Goal: Task Accomplishment & Management: Use online tool/utility

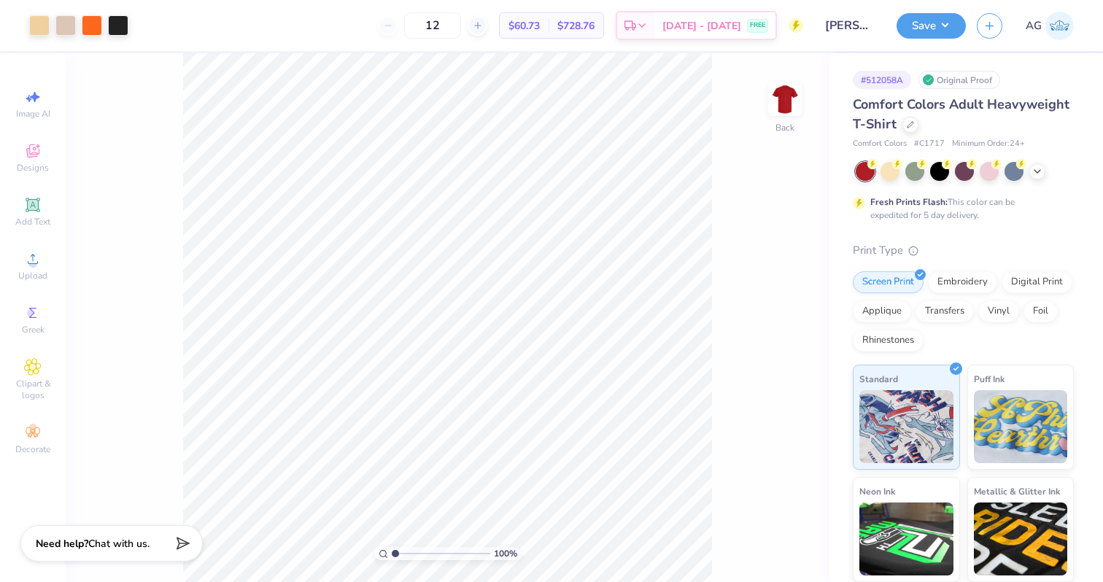
click at [838, 18] on input "[PERSON_NAME]" at bounding box center [850, 25] width 72 height 29
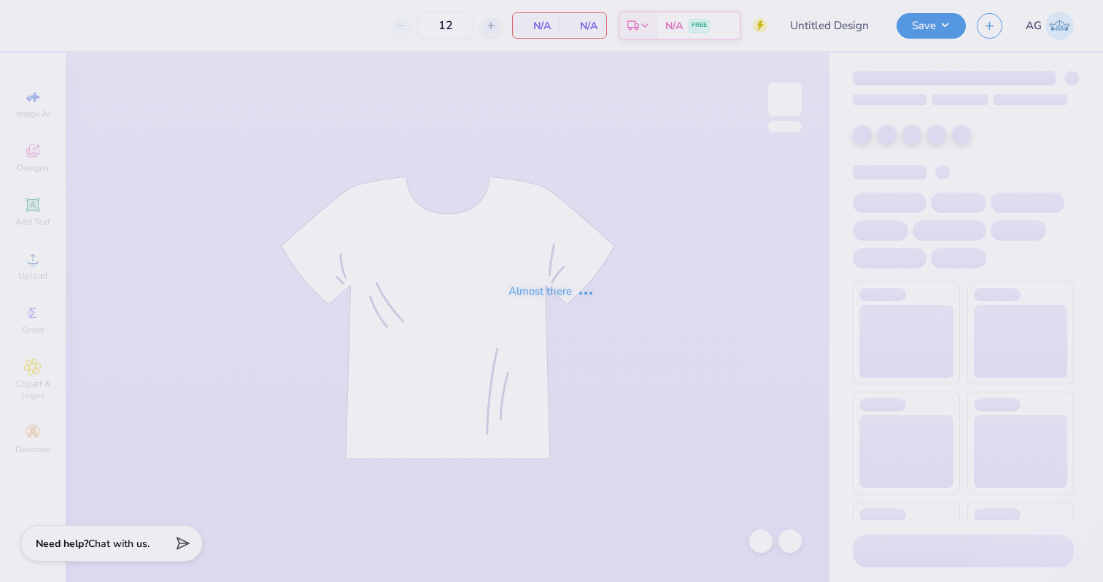
type input "KD Philo"
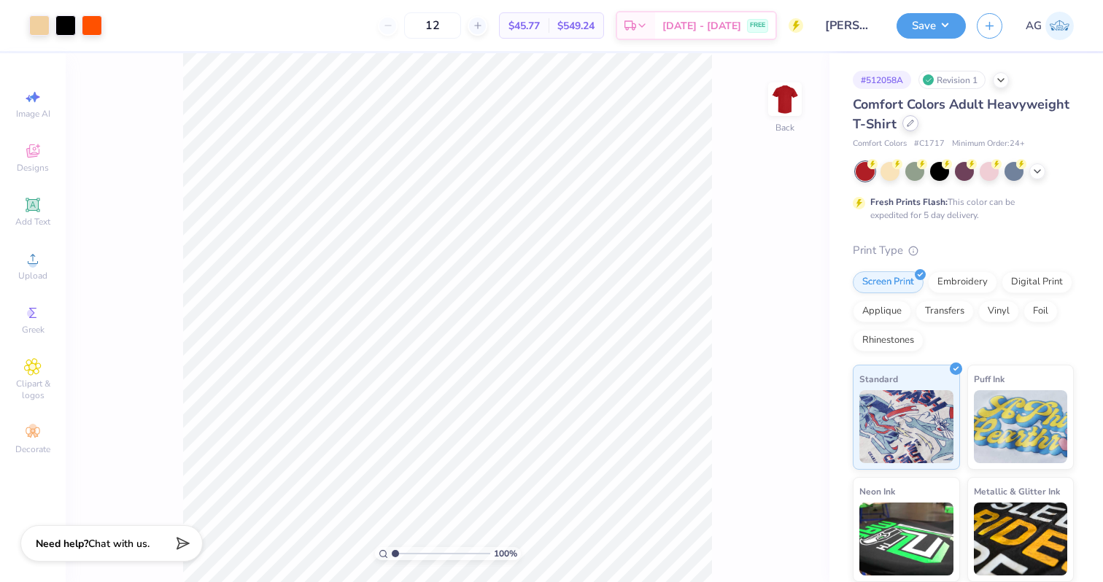
click at [906, 128] on div at bounding box center [911, 123] width 16 height 16
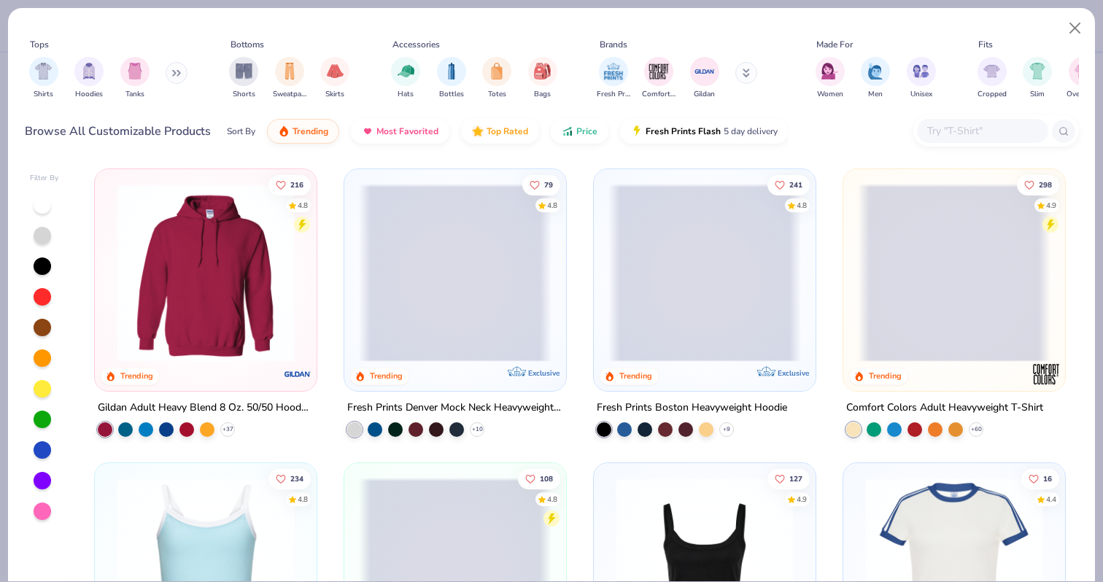
click at [942, 130] on input "text" at bounding box center [982, 131] width 112 height 17
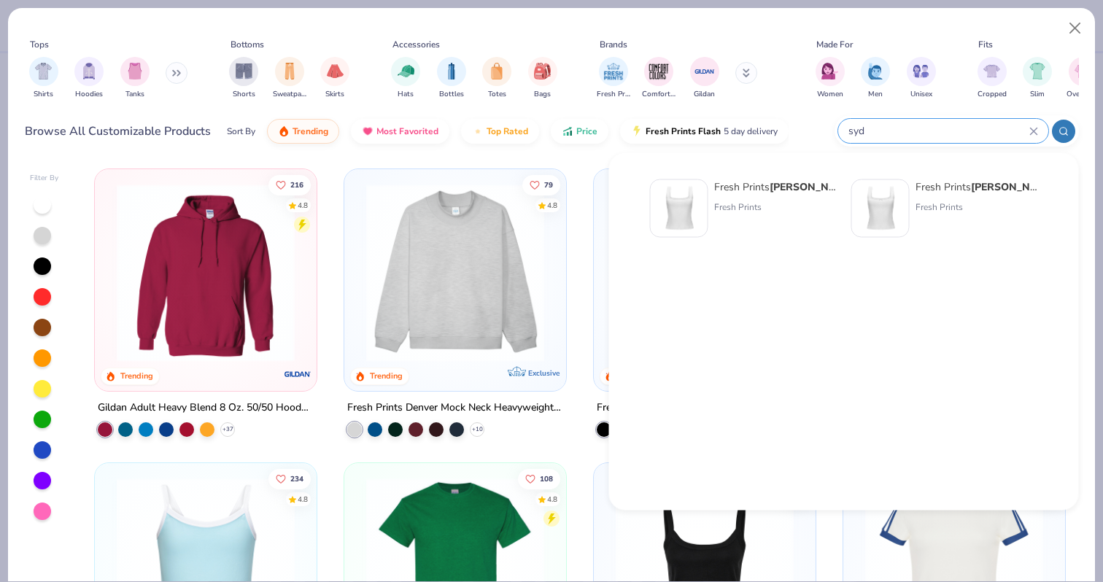
type input "syd"
click at [768, 186] on div "Fresh Prints Syd ney Square Neck Tank Top" at bounding box center [775, 187] width 123 height 15
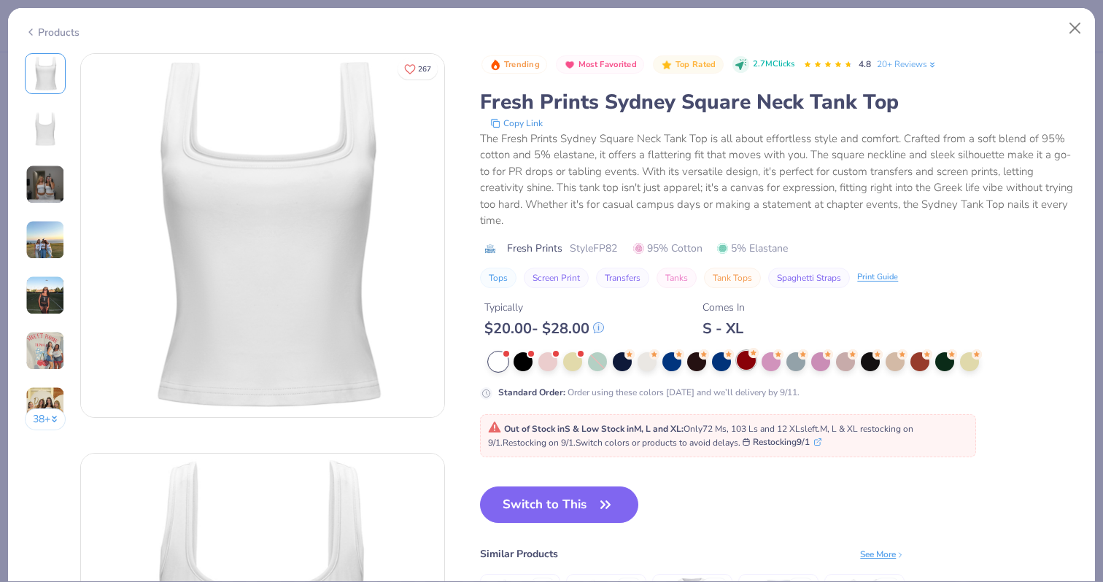
click at [750, 366] on div at bounding box center [746, 360] width 19 height 19
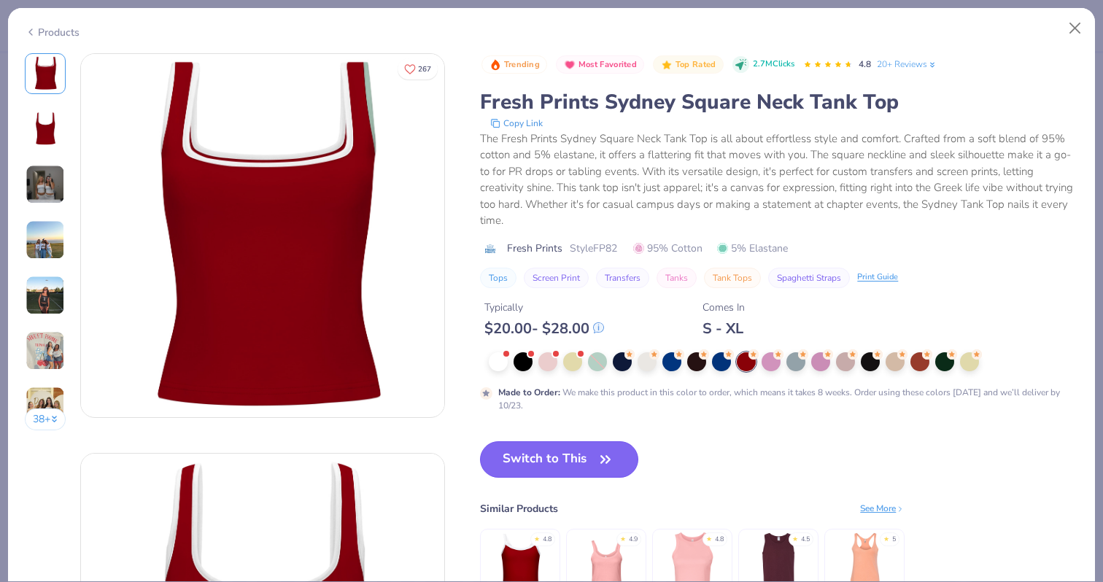
click at [550, 459] on button "Switch to This" at bounding box center [559, 460] width 158 height 36
type input "50"
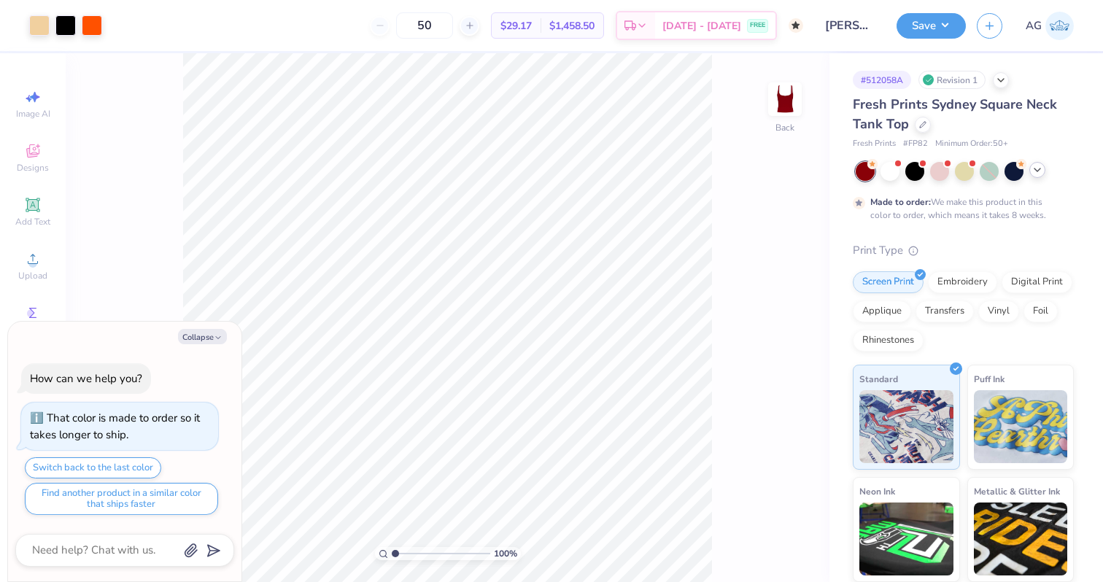
click at [1044, 170] on div at bounding box center [1038, 170] width 16 height 16
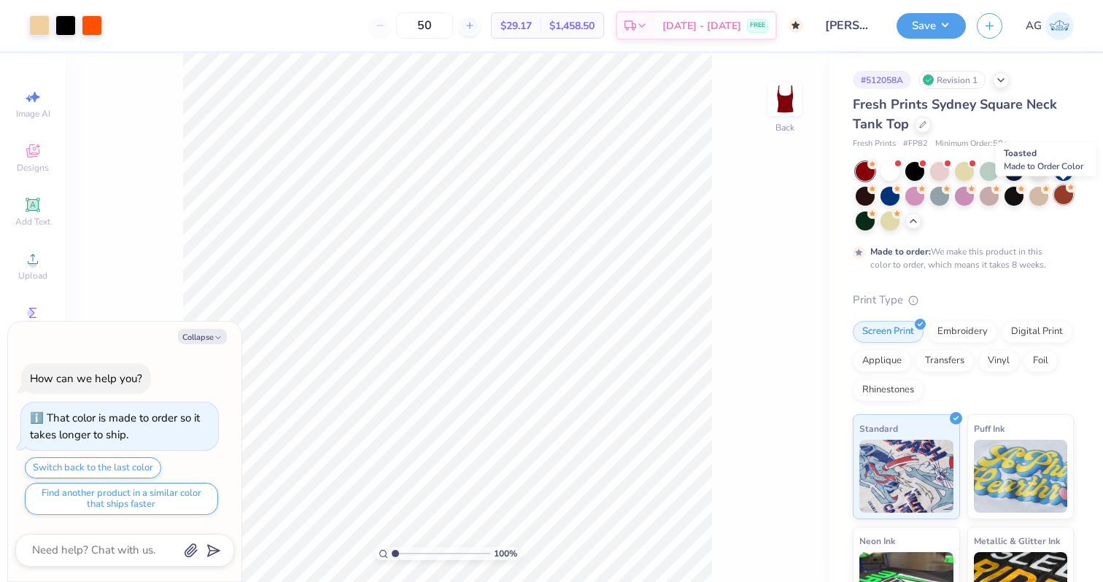
click at [1064, 195] on div at bounding box center [1064, 194] width 19 height 19
click at [779, 366] on div "100 % Back" at bounding box center [448, 317] width 764 height 529
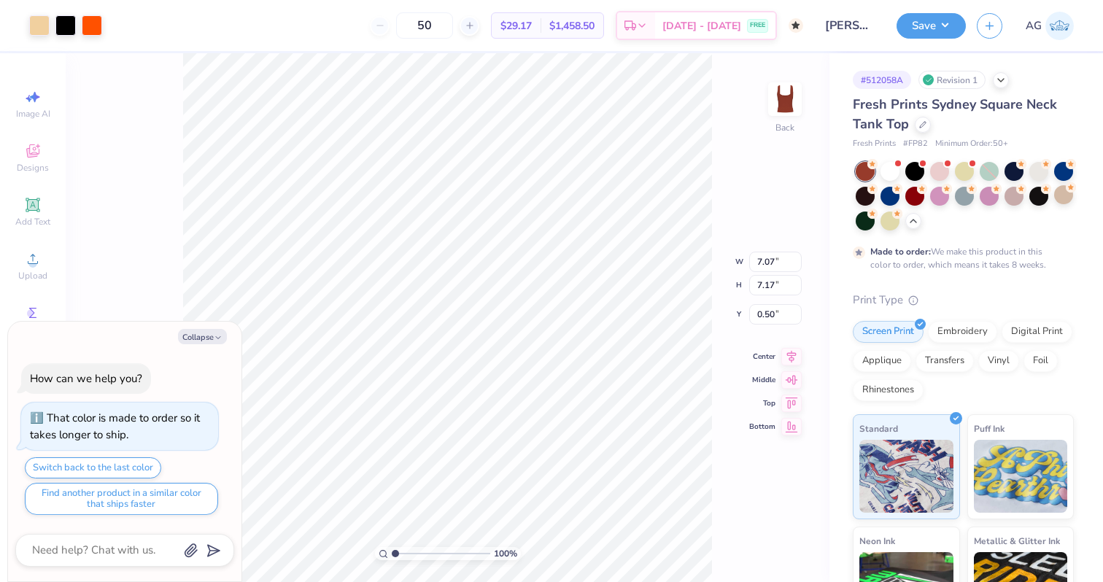
type textarea "x"
type input "0.95"
click at [920, 23] on button "Save" at bounding box center [931, 24] width 69 height 26
type textarea "x"
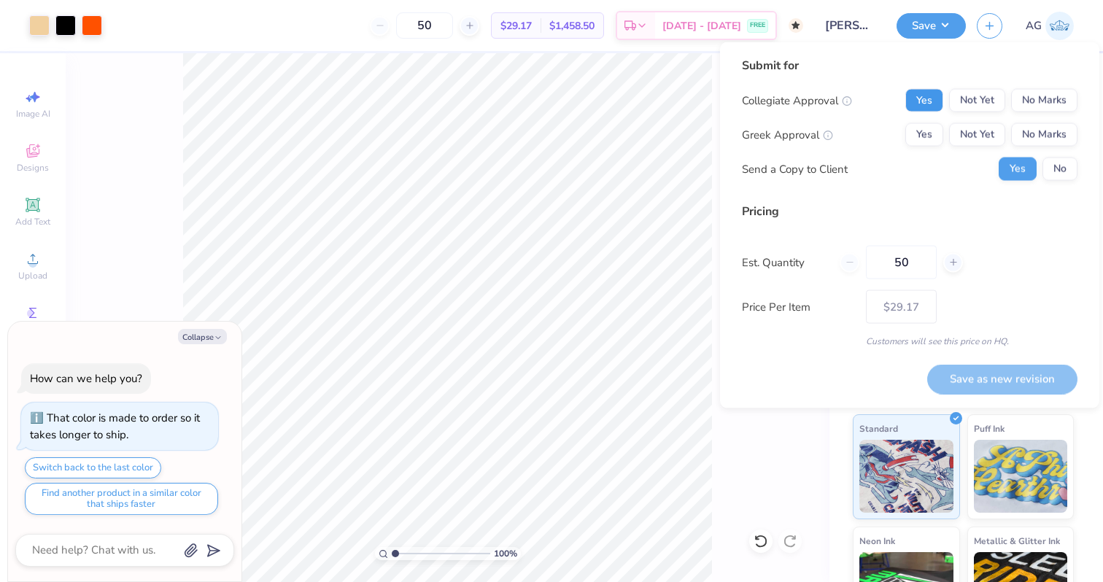
click at [929, 101] on button "Yes" at bounding box center [925, 100] width 38 height 23
click at [1043, 139] on button "No Marks" at bounding box center [1045, 134] width 66 height 23
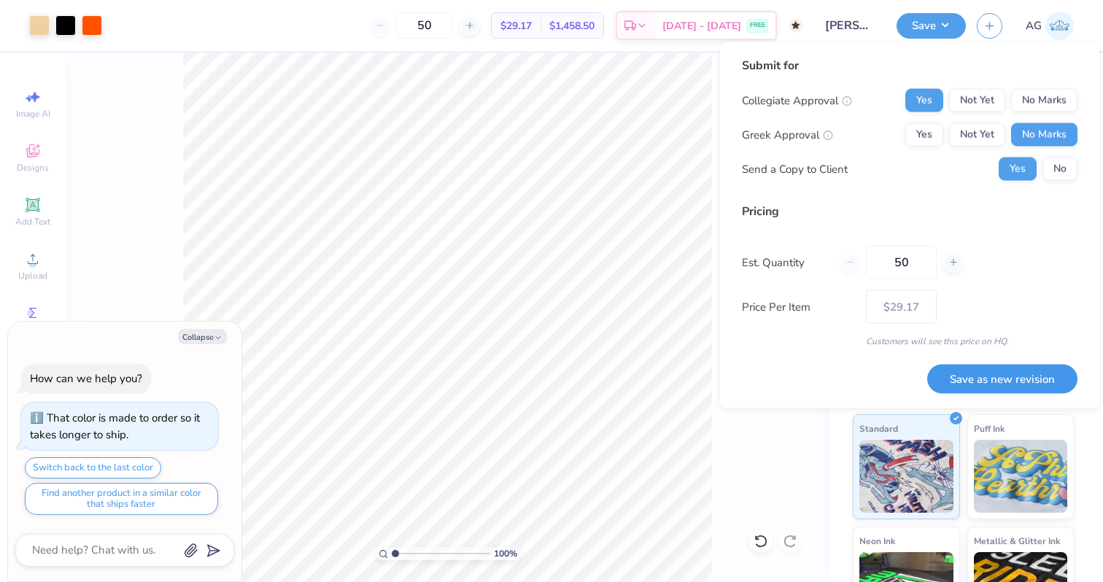
click at [966, 381] on button "Save as new revision" at bounding box center [1003, 379] width 150 height 30
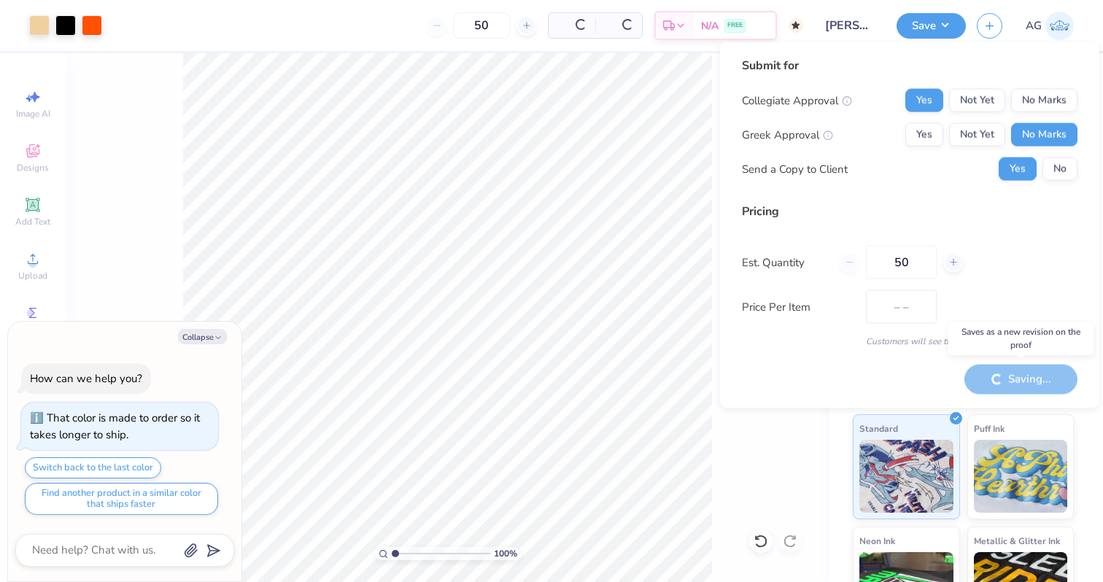
type input "$29.17"
type textarea "x"
type input "– –"
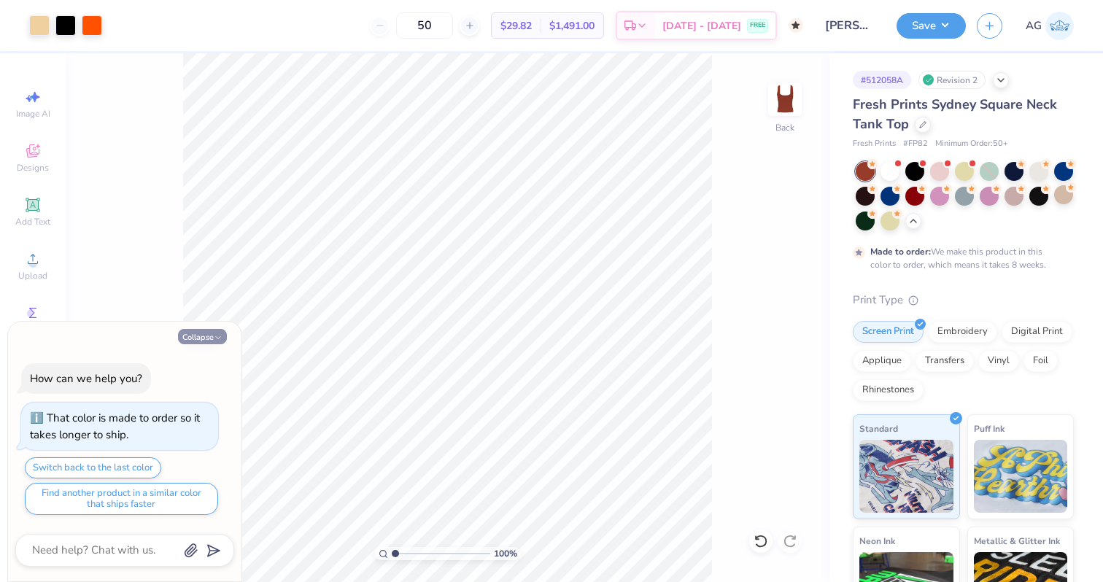
click at [201, 337] on button "Collapse" at bounding box center [202, 336] width 49 height 15
type textarea "x"
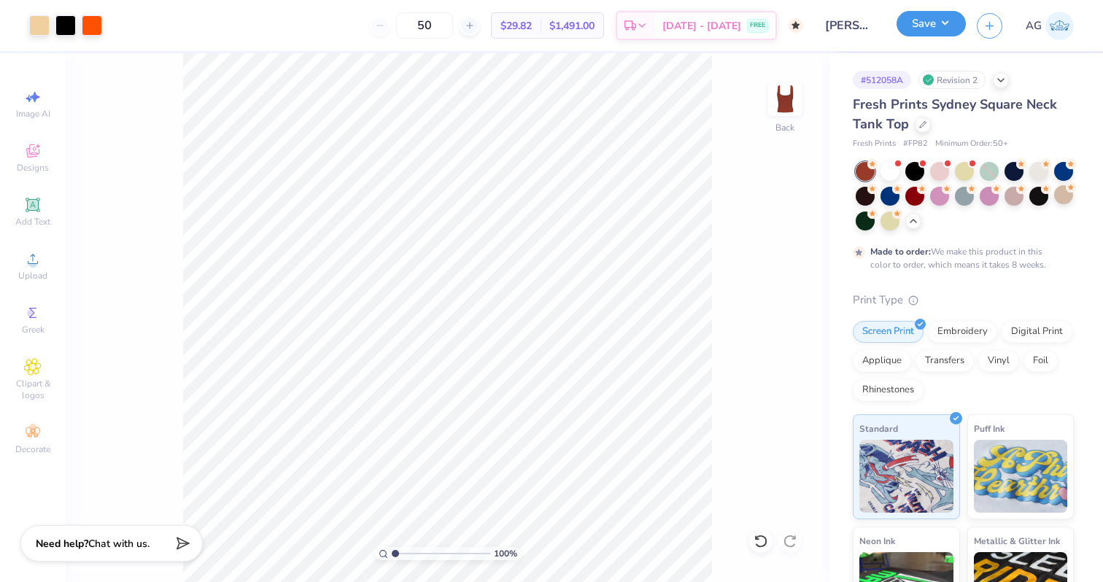
drag, startPoint x: 910, startPoint y: 23, endPoint x: 909, endPoint y: 32, distance: 8.8
click at [911, 23] on button "Save" at bounding box center [931, 24] width 69 height 26
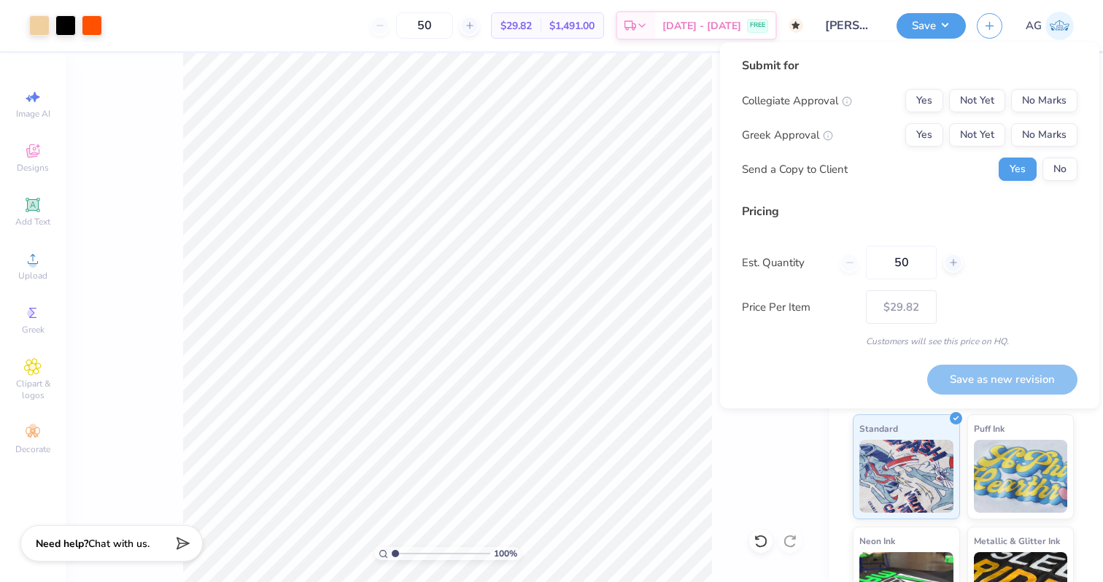
click at [1052, 26] on img at bounding box center [1060, 26] width 28 height 28
